Goal: Find specific page/section

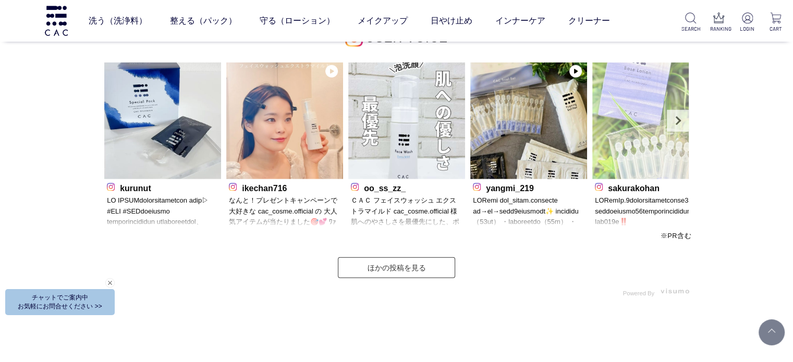
scroll to position [2868, 0]
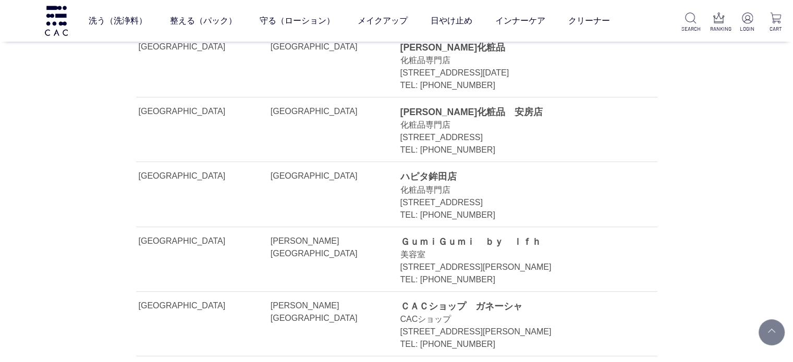
scroll to position [678, 0]
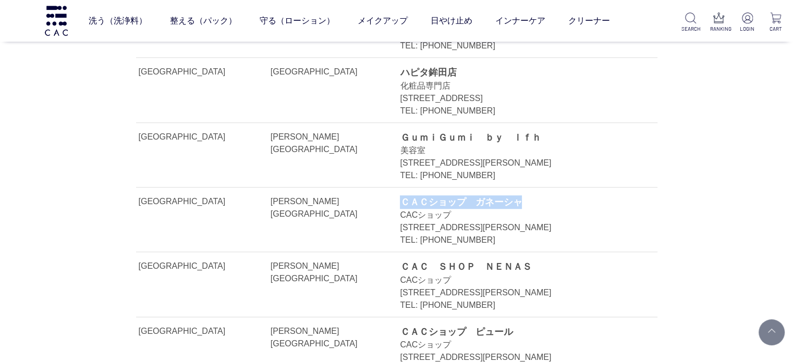
drag, startPoint x: 401, startPoint y: 189, endPoint x: 529, endPoint y: 181, distance: 127.4
click at [529, 195] on div "ＣＡＣショップ　ガネーシャ" at bounding box center [517, 202] width 234 height 14
click at [526, 195] on div "ＣＡＣショップ　ガネーシャ" at bounding box center [517, 202] width 234 height 14
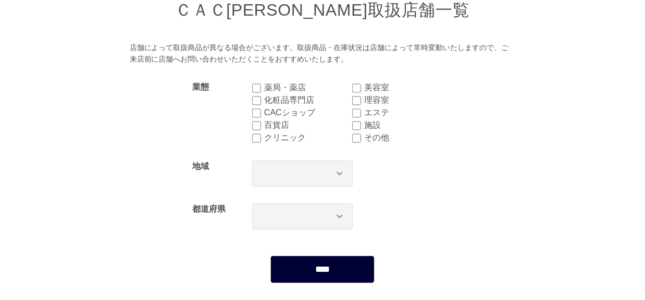
scroll to position [0, 0]
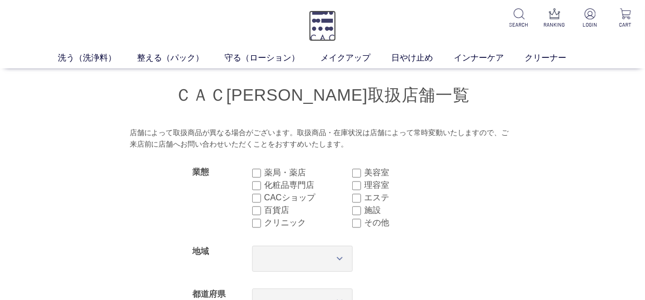
click at [328, 21] on img at bounding box center [322, 25] width 27 height 31
